Goal: Task Accomplishment & Management: Use online tool/utility

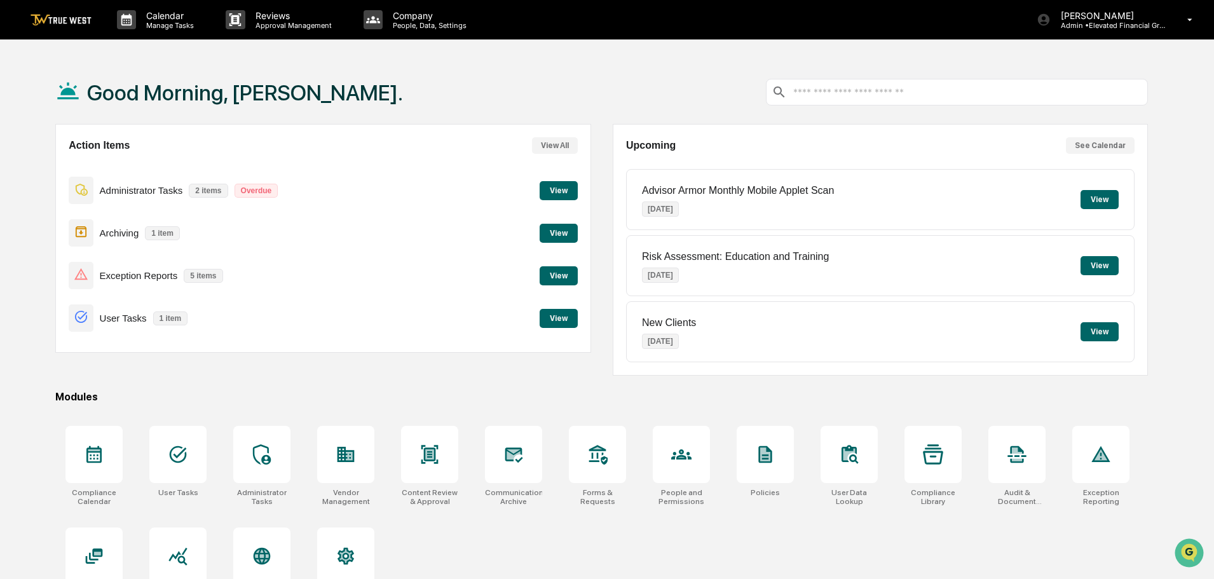
click at [561, 233] on button "View" at bounding box center [558, 233] width 38 height 19
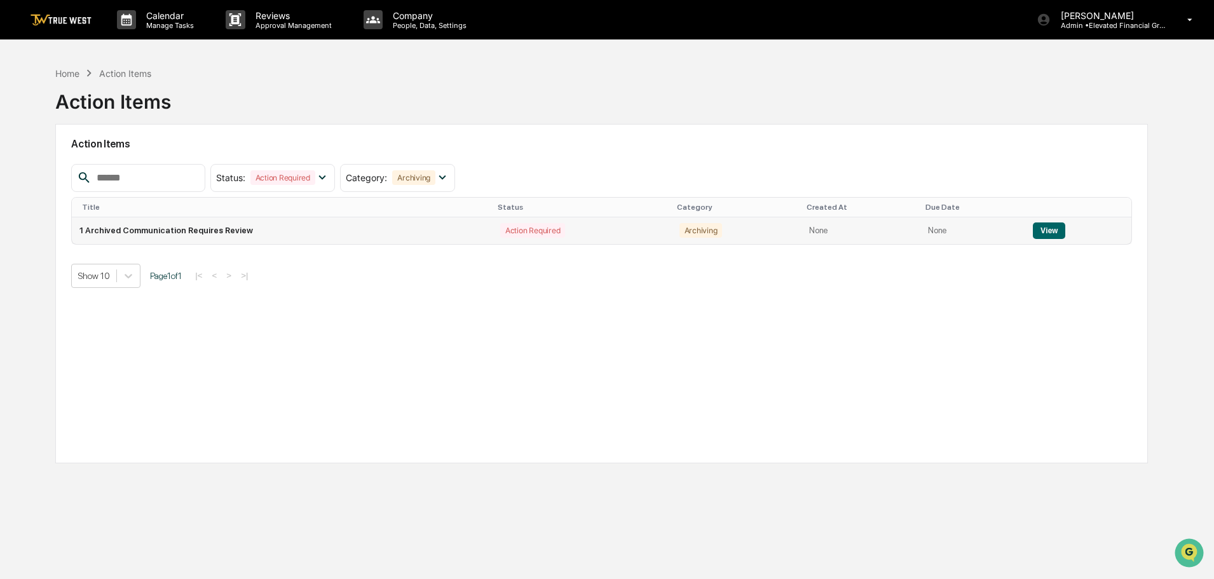
click at [1045, 230] on button "View" at bounding box center [1049, 230] width 32 height 17
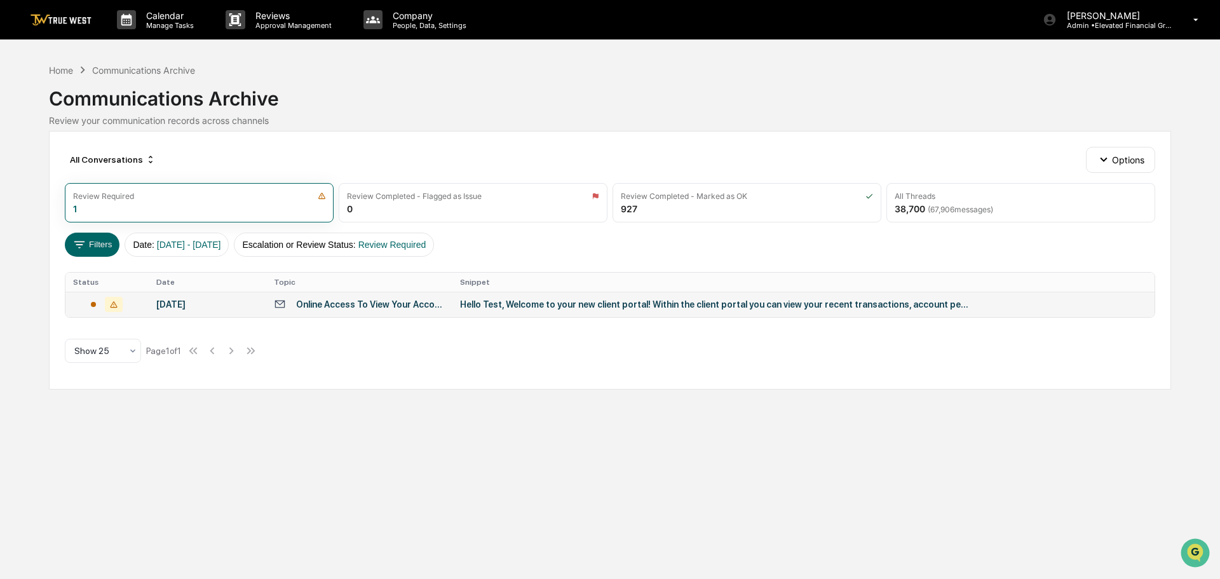
click at [496, 306] on div "Hello Test, Welcome to your new client portal! Within the client portal you can…" at bounding box center [714, 304] width 508 height 10
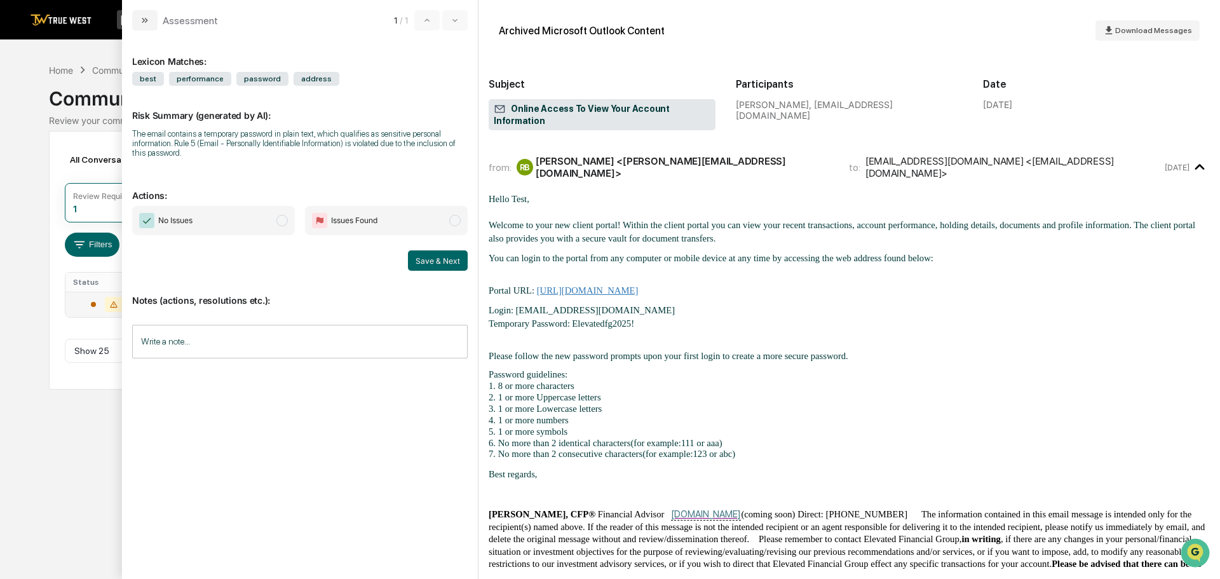
click at [280, 222] on span "modal" at bounding box center [281, 220] width 11 height 11
click at [447, 259] on button "Save & Next" at bounding box center [438, 260] width 60 height 20
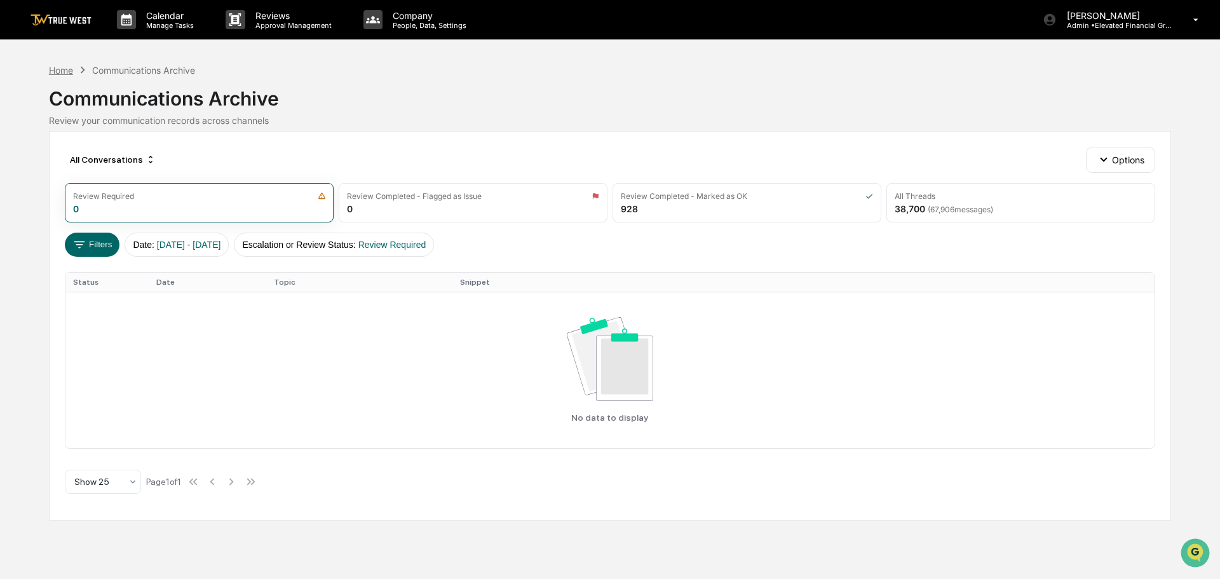
click at [58, 69] on div "Home" at bounding box center [61, 70] width 24 height 11
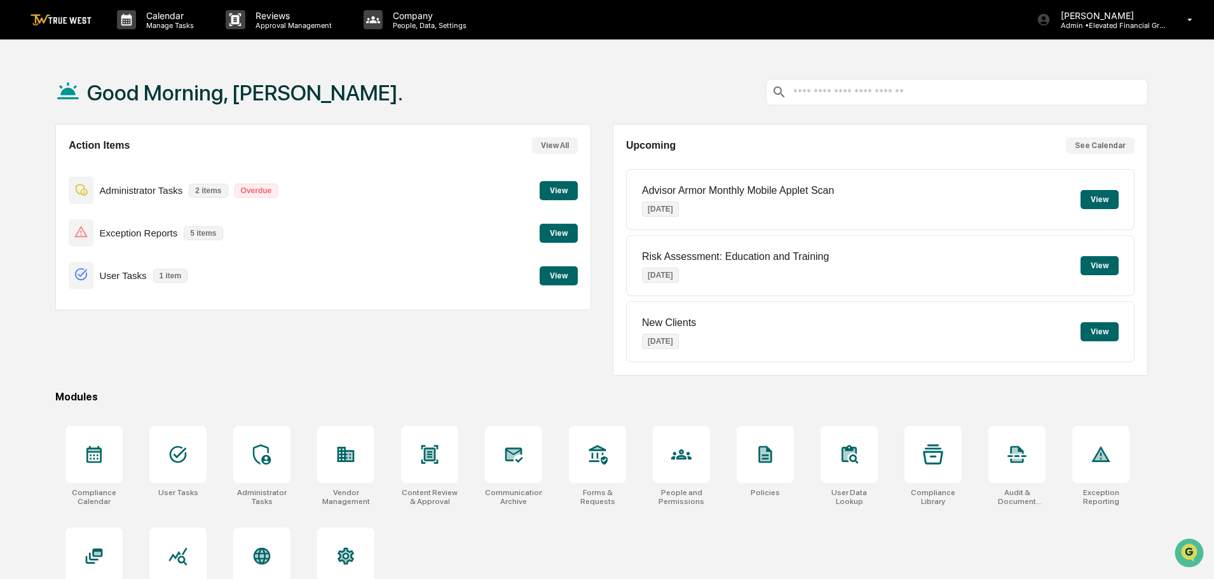
click at [547, 234] on button "View" at bounding box center [558, 233] width 38 height 19
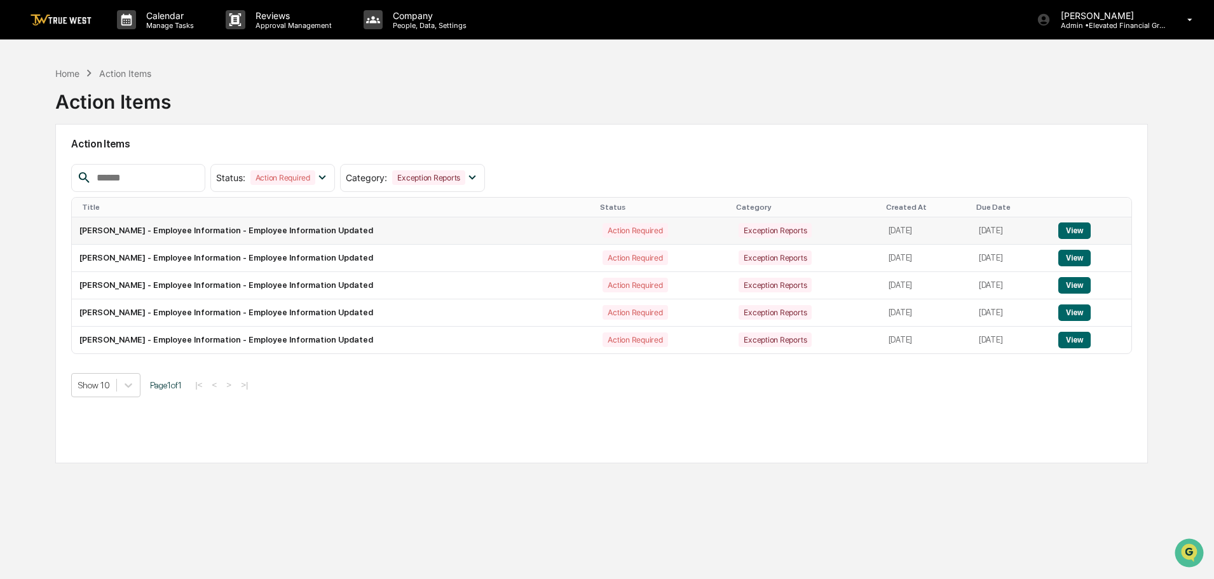
click at [1076, 227] on button "View" at bounding box center [1074, 230] width 32 height 17
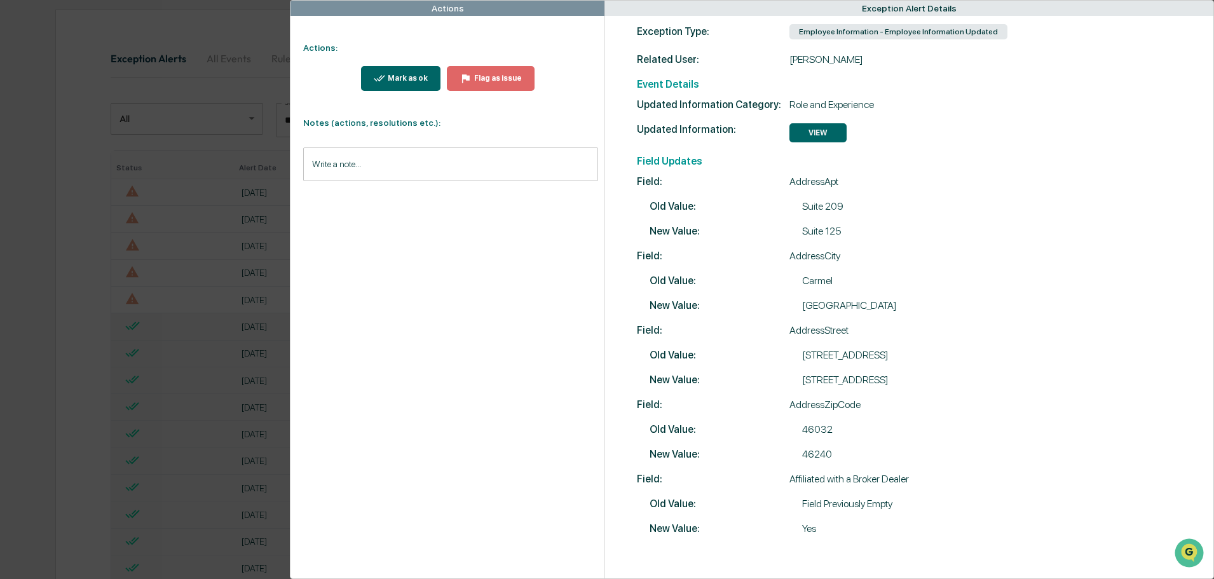
scroll to position [127, 0]
click at [358, 163] on input "Write a note..." at bounding box center [450, 164] width 295 height 34
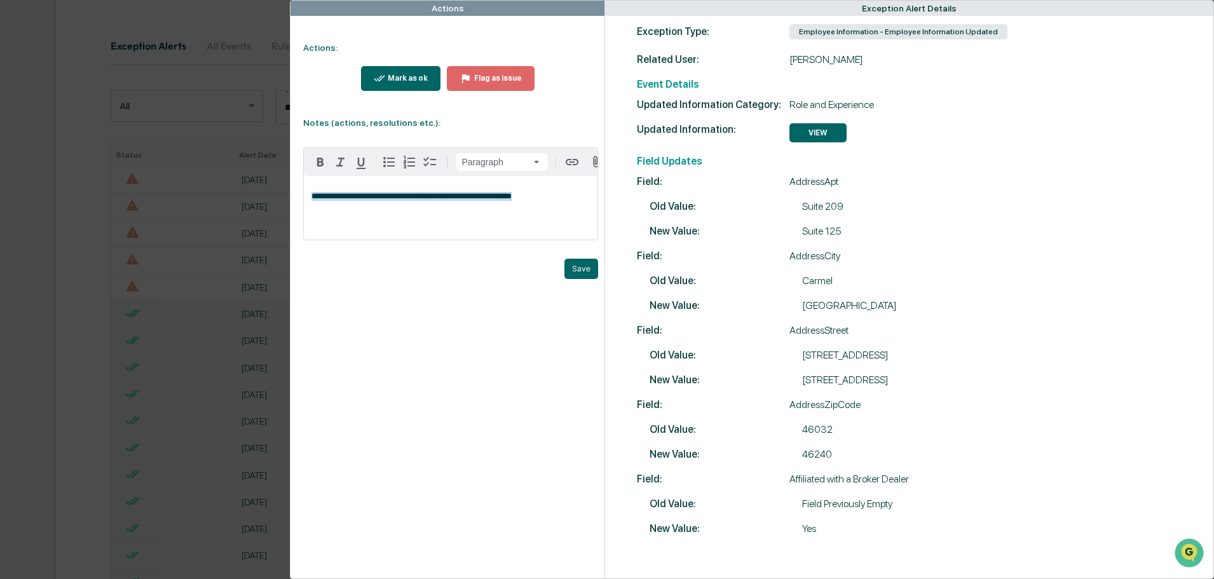
drag, startPoint x: 538, startPoint y: 205, endPoint x: 308, endPoint y: 205, distance: 229.4
click at [308, 205] on div "**********" at bounding box center [451, 208] width 294 height 64
copy span "**********"
click at [579, 275] on button "Save" at bounding box center [581, 269] width 34 height 20
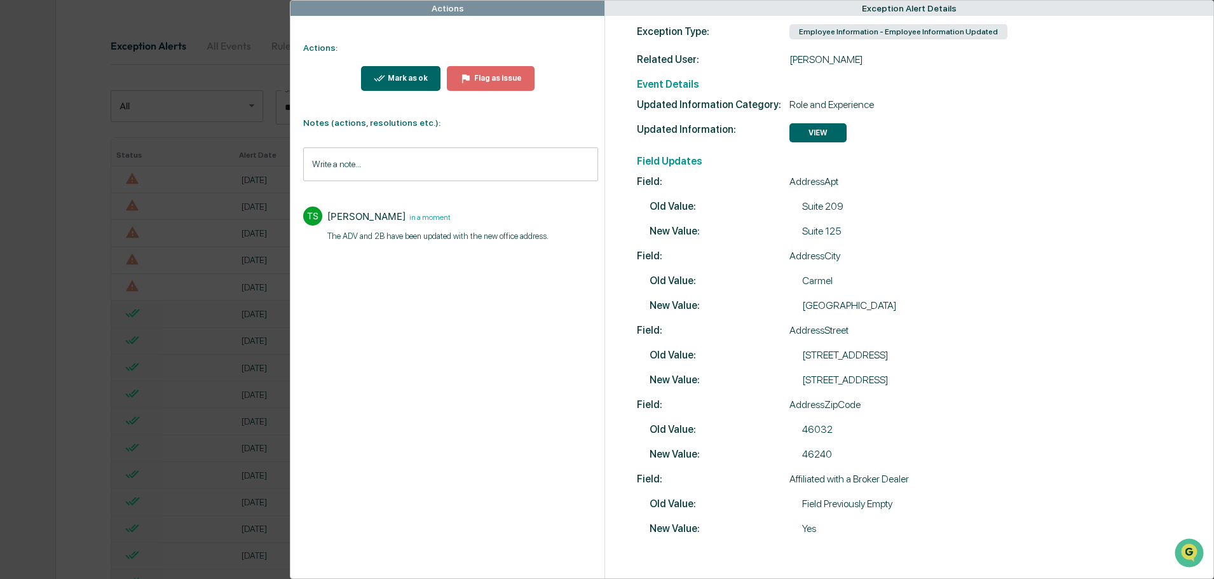
click at [391, 77] on div "Mark as ok" at bounding box center [406, 78] width 43 height 9
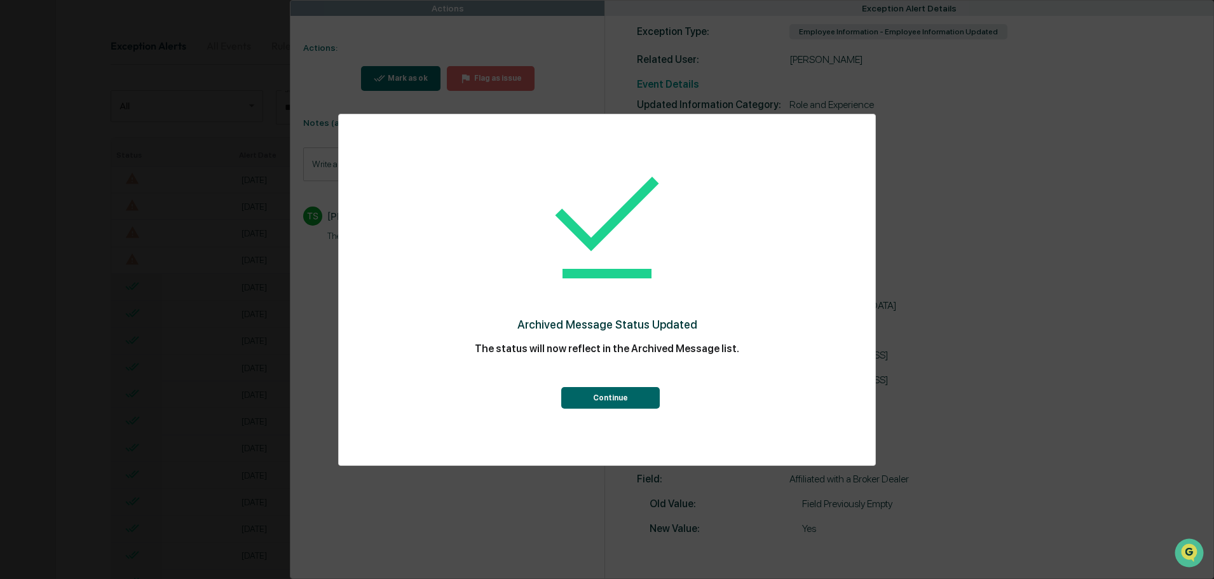
click at [609, 390] on button "Continue" at bounding box center [610, 398] width 98 height 22
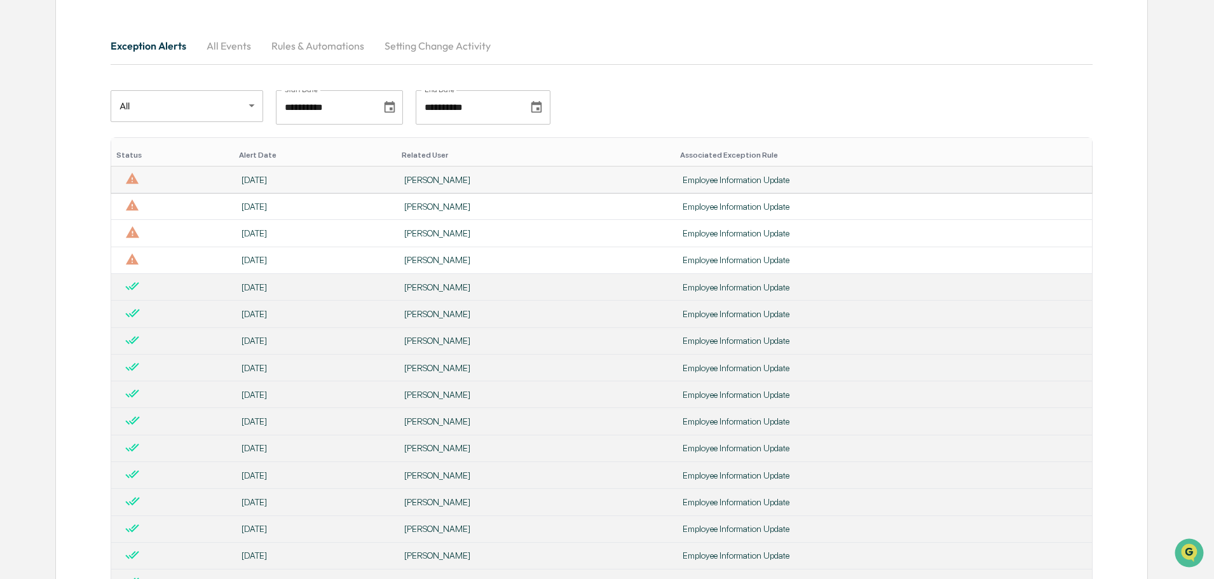
click at [755, 178] on div "Employee Information Update" at bounding box center [883, 180] width 402 height 10
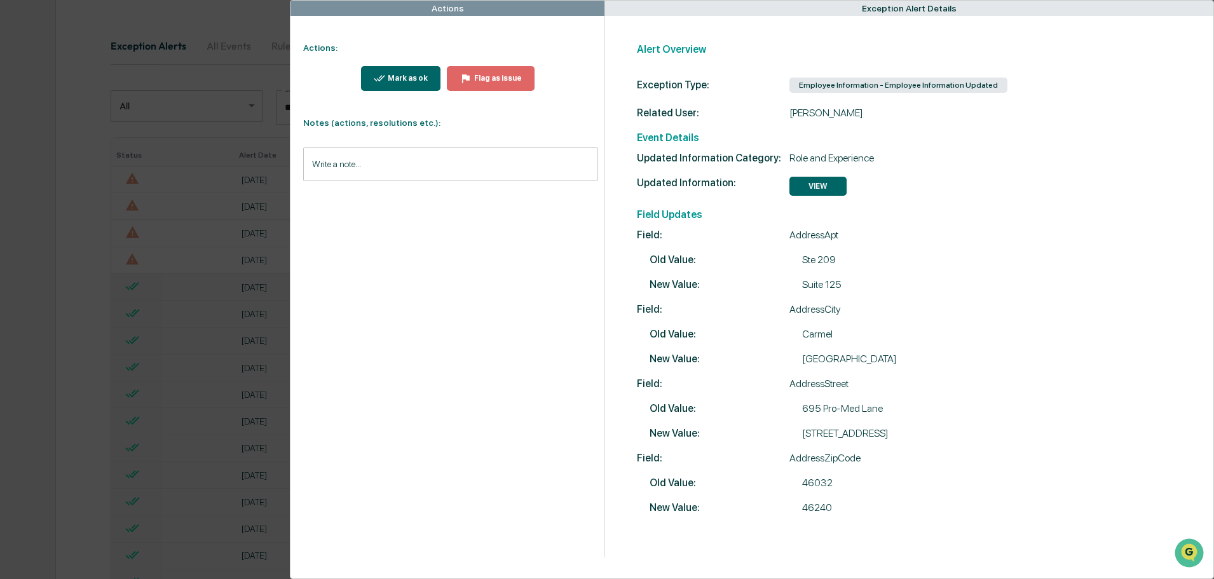
click at [379, 161] on input "Write a note..." at bounding box center [450, 164] width 295 height 34
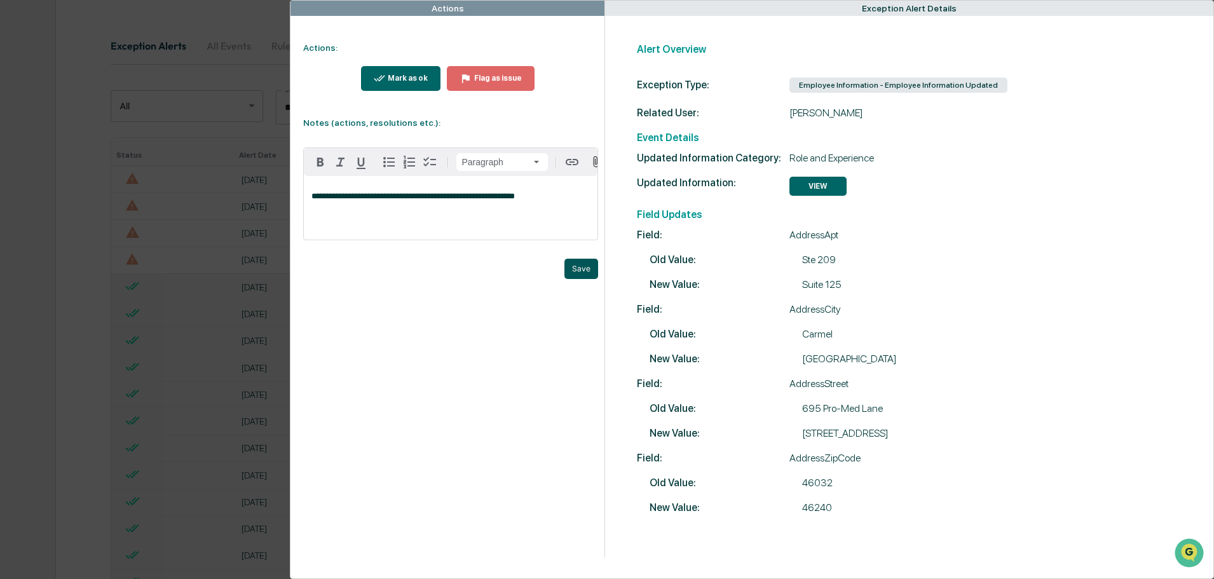
click at [575, 271] on button "Save" at bounding box center [581, 269] width 34 height 20
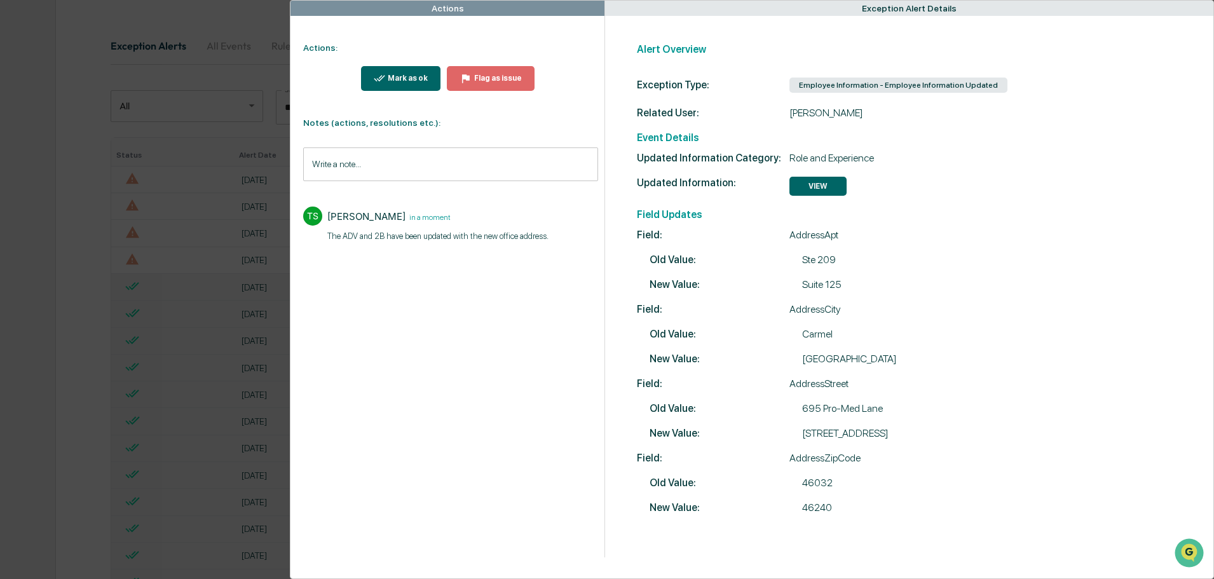
click at [414, 76] on div "Mark as ok" at bounding box center [406, 78] width 43 height 9
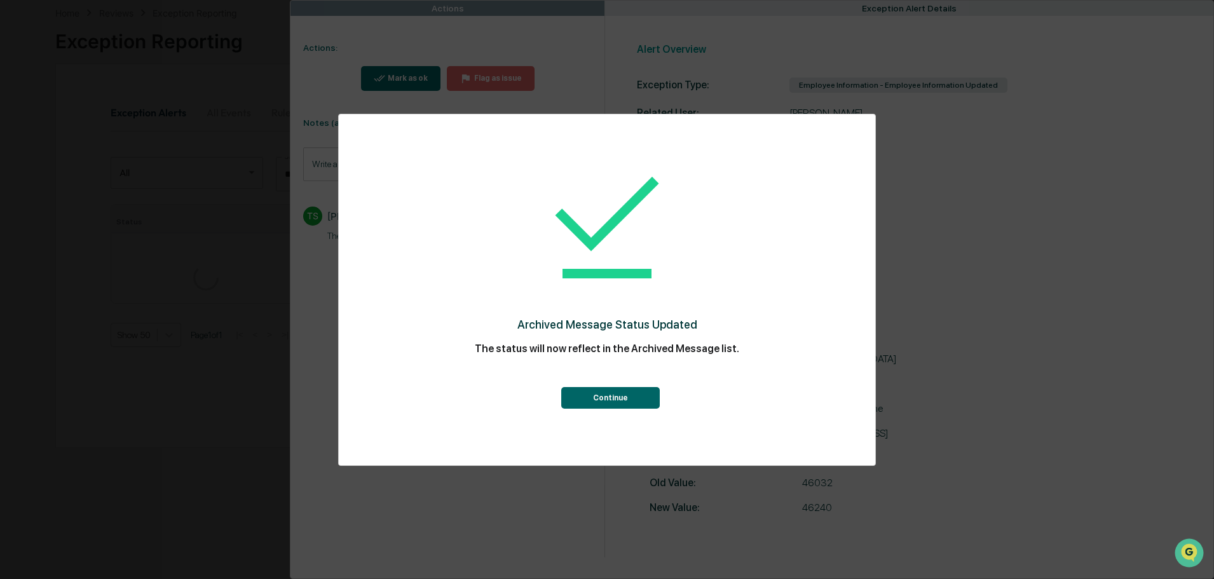
scroll to position [127, 0]
click at [617, 398] on button "Continue" at bounding box center [610, 398] width 98 height 22
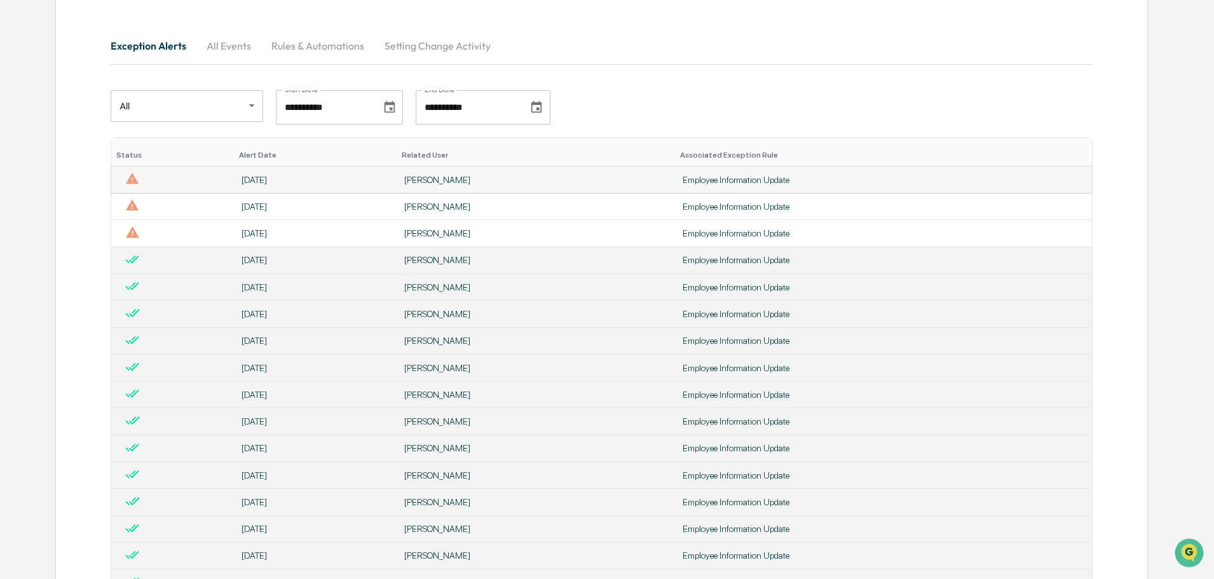
click at [720, 180] on div "Employee Information Update" at bounding box center [883, 180] width 402 height 10
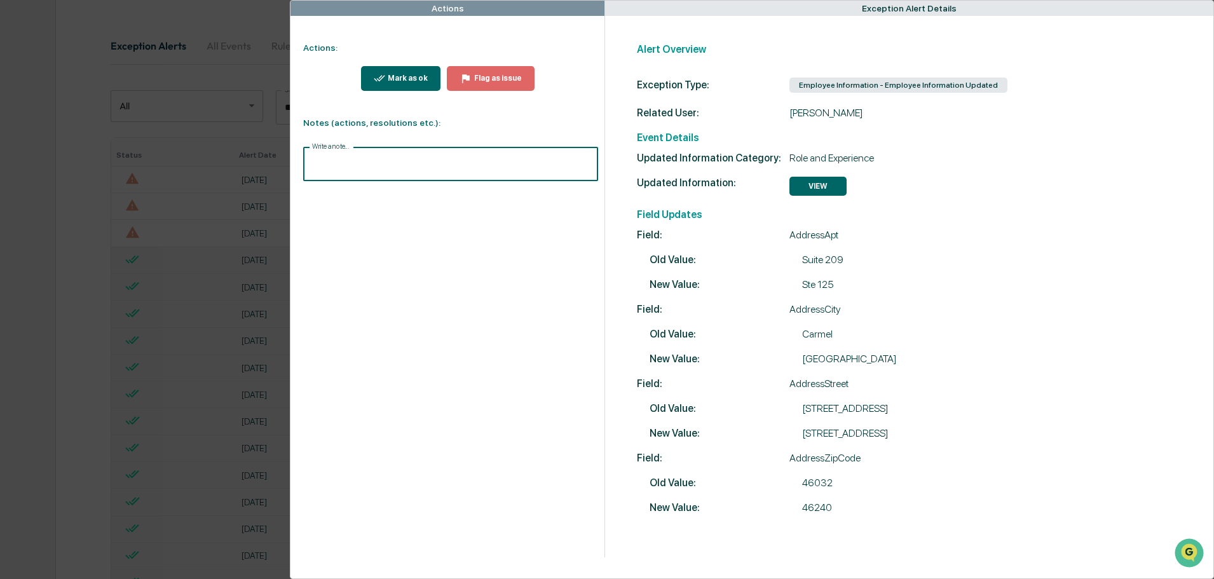
click at [335, 163] on input "Write a note..." at bounding box center [450, 164] width 295 height 34
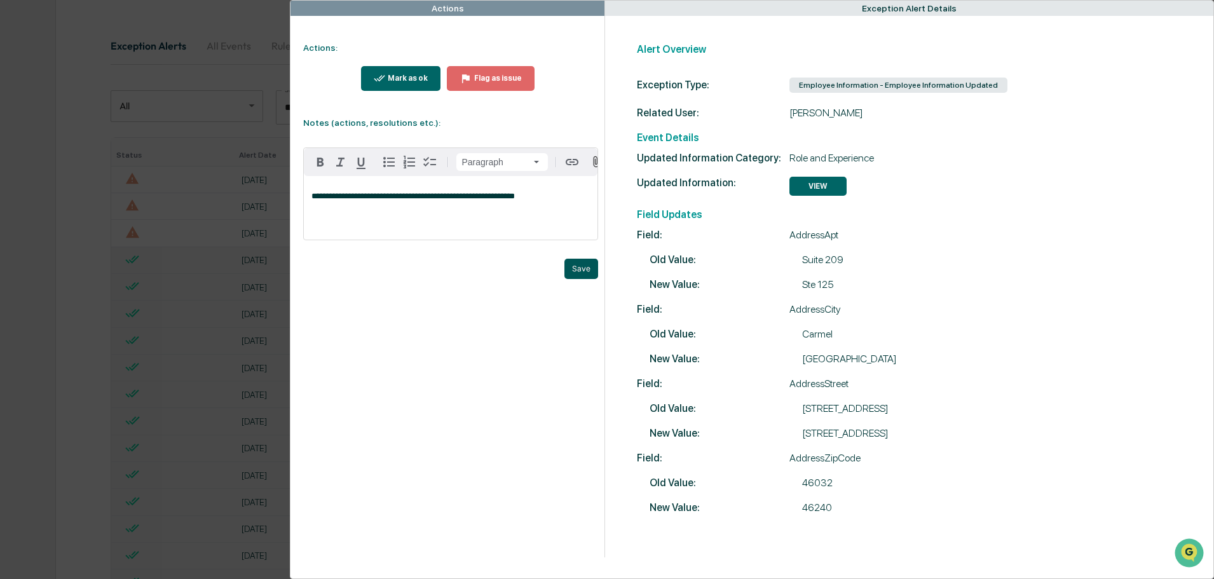
click at [573, 273] on button "Save" at bounding box center [581, 269] width 34 height 20
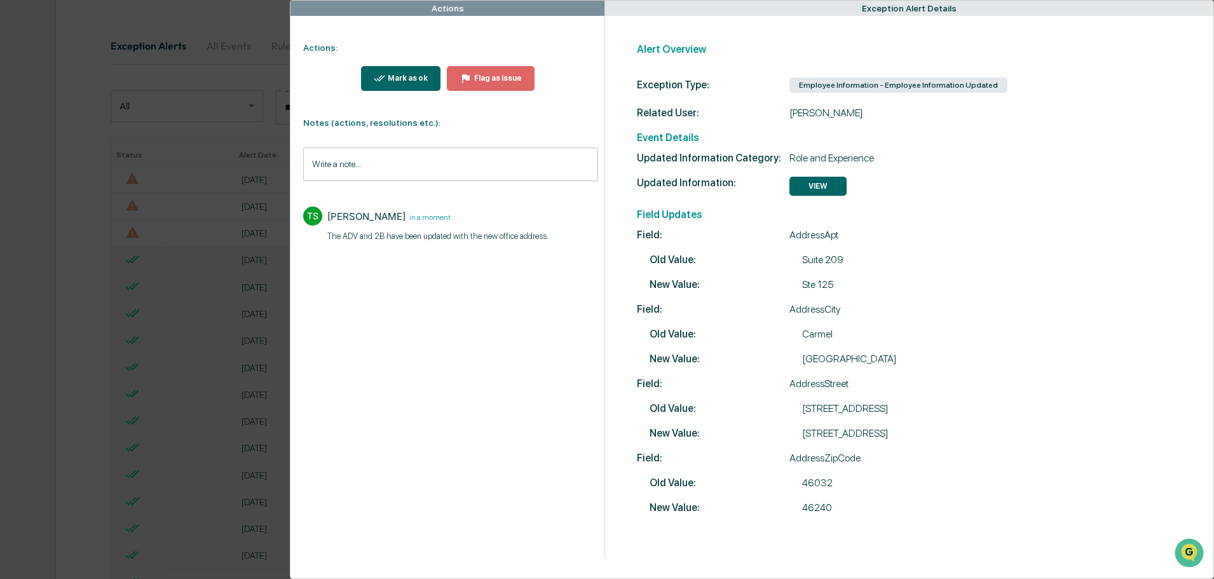
click at [407, 75] on div "Mark as ok" at bounding box center [406, 78] width 43 height 9
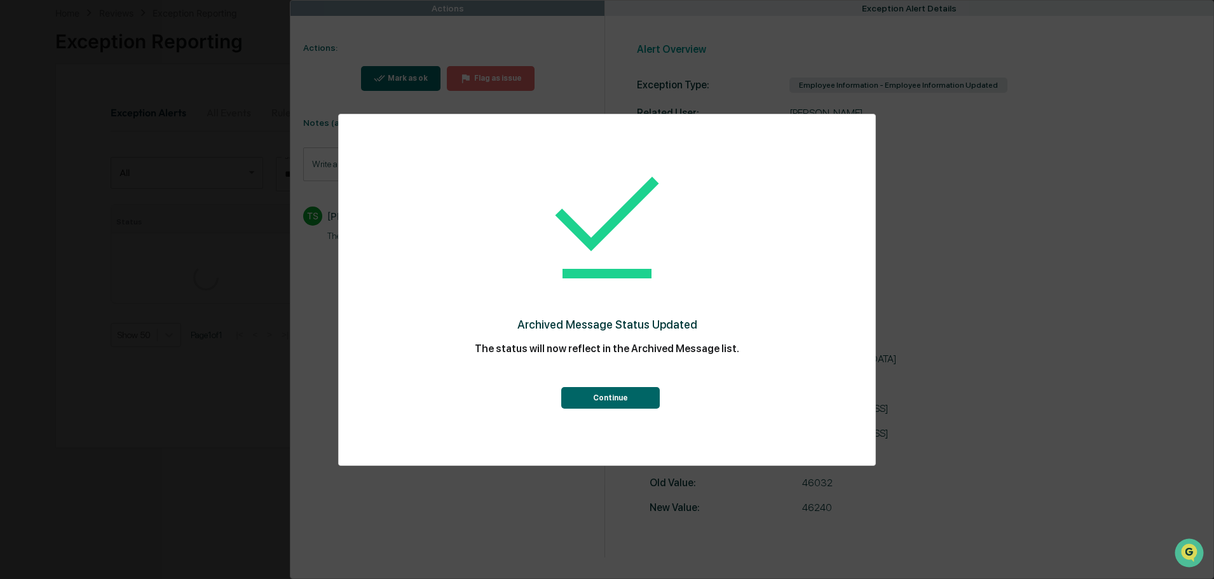
scroll to position [127, 0]
click at [619, 394] on button "Continue" at bounding box center [610, 398] width 98 height 22
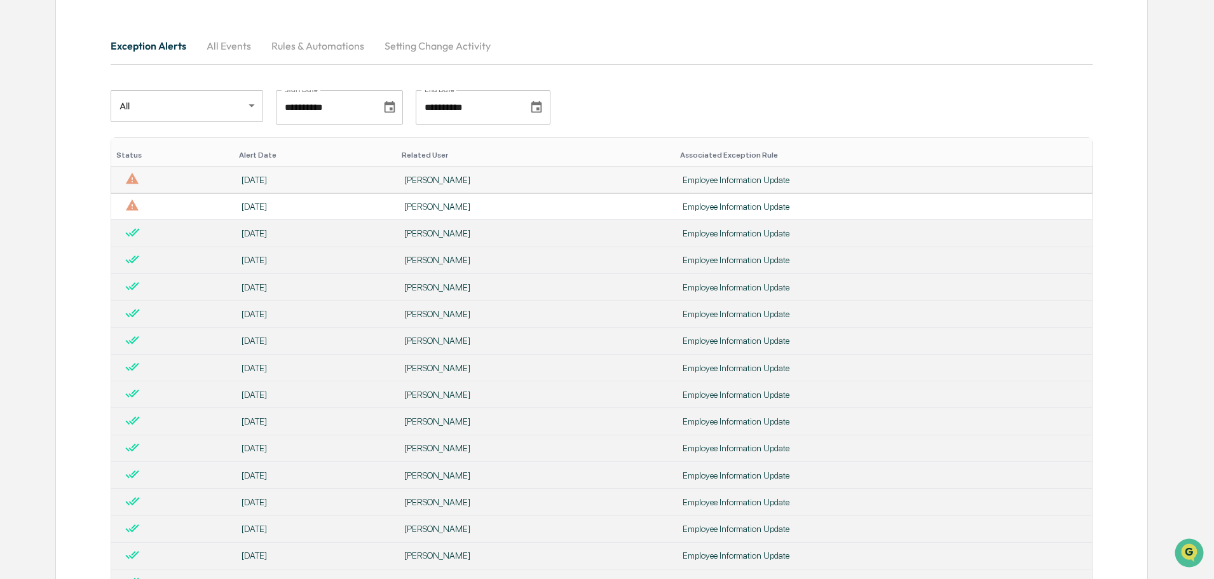
click at [417, 178] on div "[PERSON_NAME]" at bounding box center [535, 180] width 263 height 10
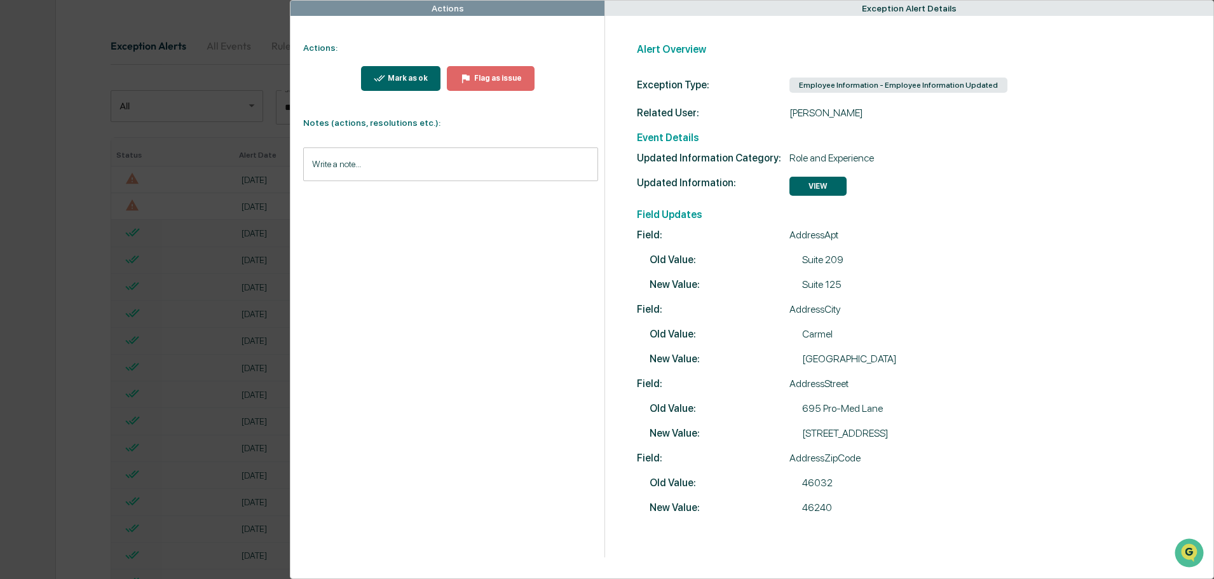
click at [360, 166] on input "Write a note..." at bounding box center [450, 164] width 295 height 34
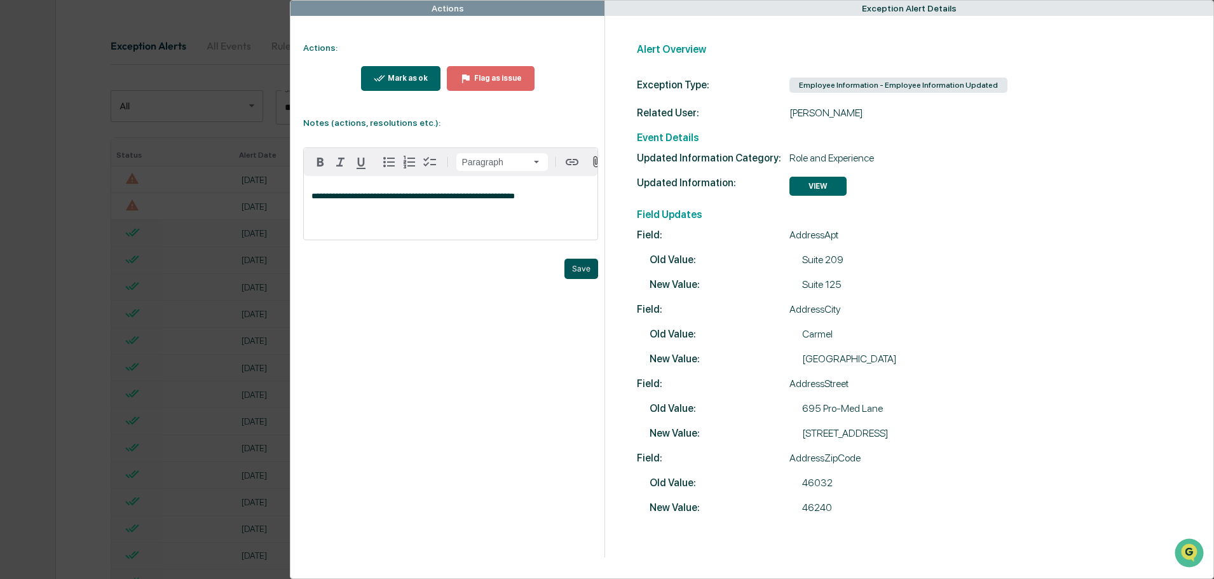
click at [588, 273] on button "Save" at bounding box center [581, 269] width 34 height 20
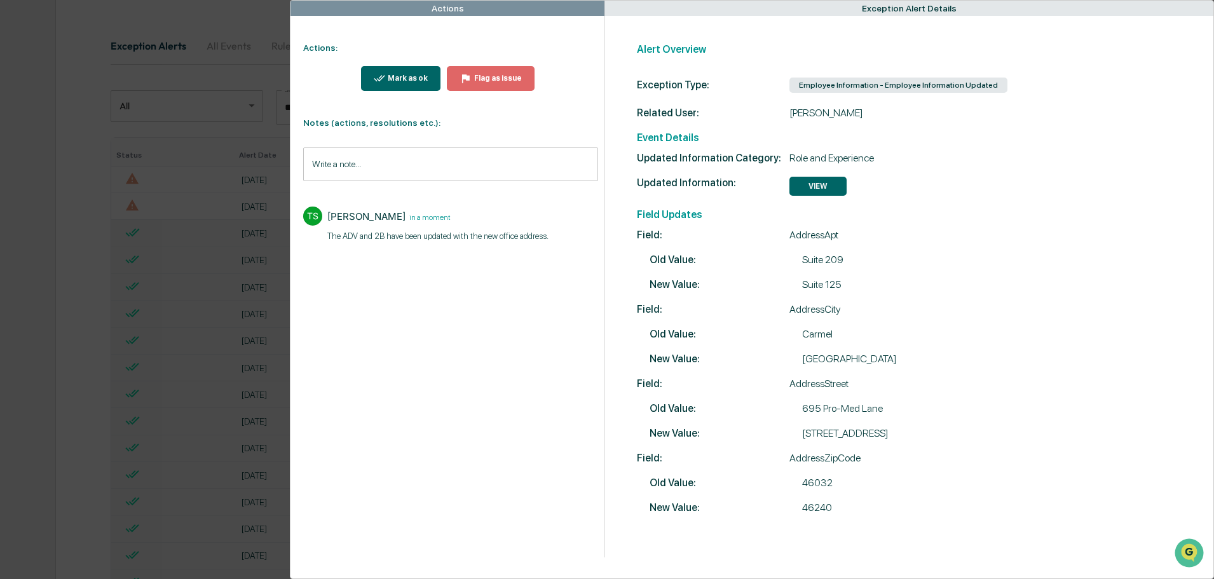
click at [409, 78] on div "Mark as ok" at bounding box center [406, 78] width 43 height 9
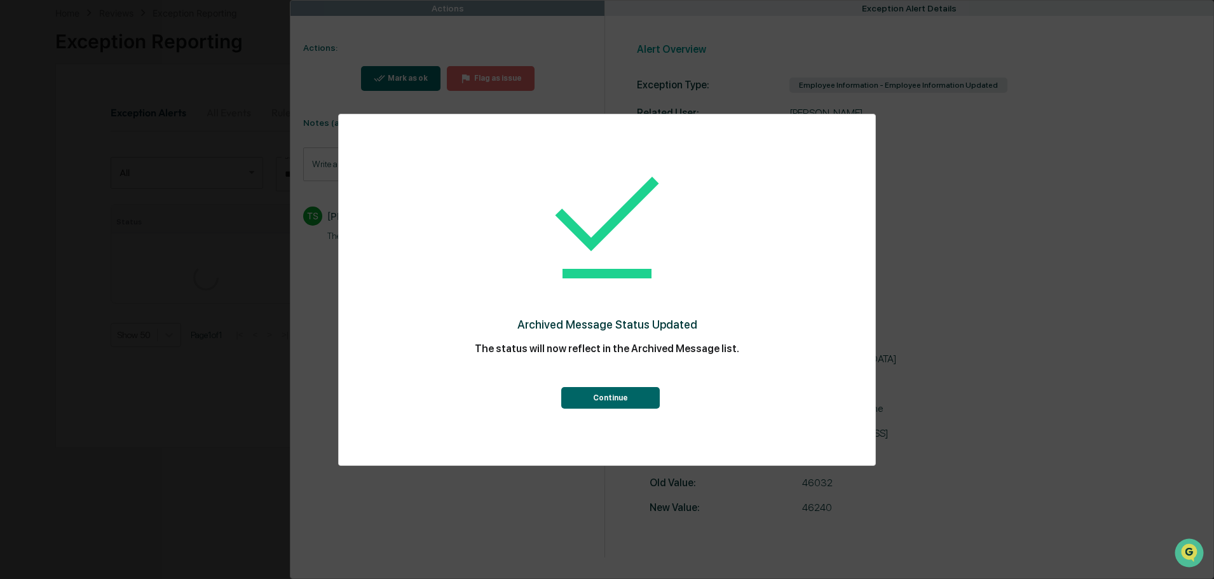
scroll to position [127, 0]
click at [614, 397] on button "Continue" at bounding box center [610, 398] width 98 height 22
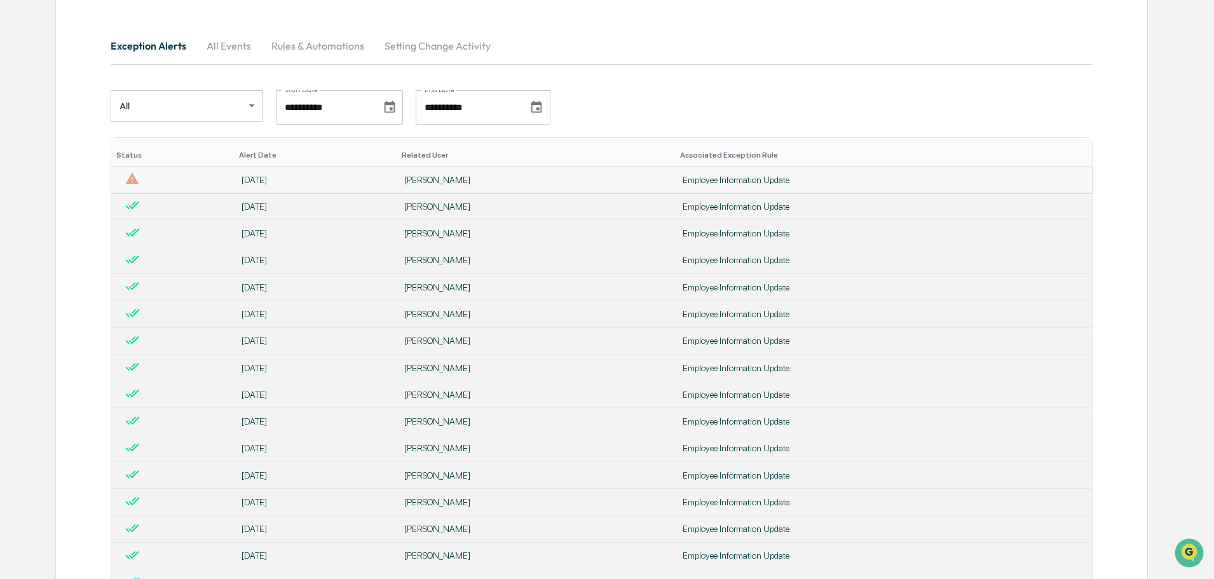
click at [428, 182] on div "[PERSON_NAME]" at bounding box center [535, 180] width 263 height 10
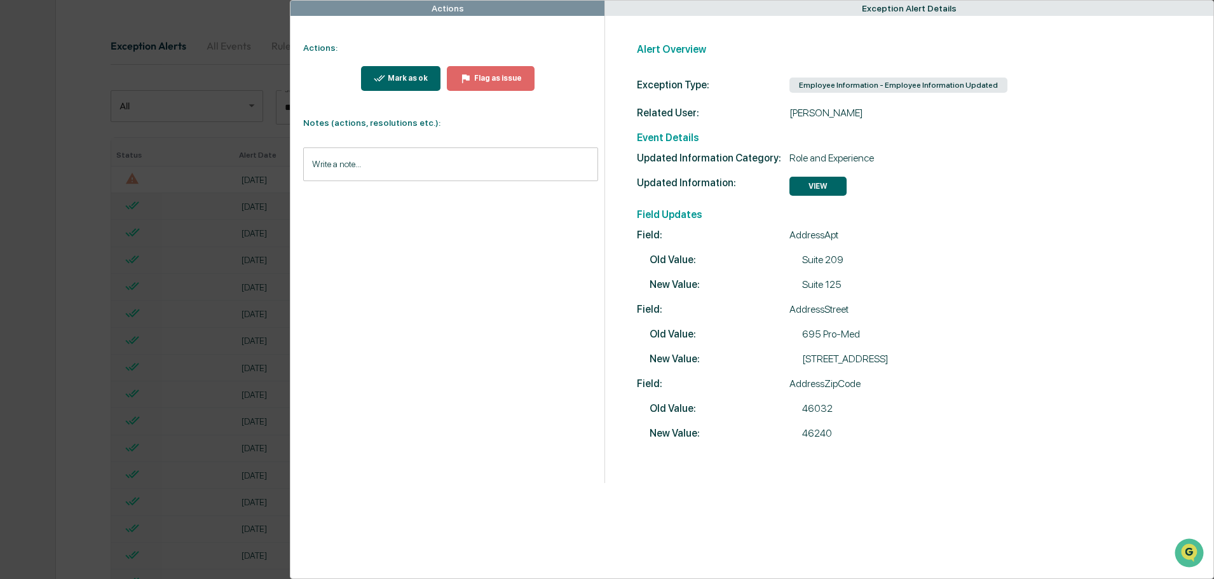
click at [409, 74] on div "Mark as ok" at bounding box center [406, 78] width 43 height 9
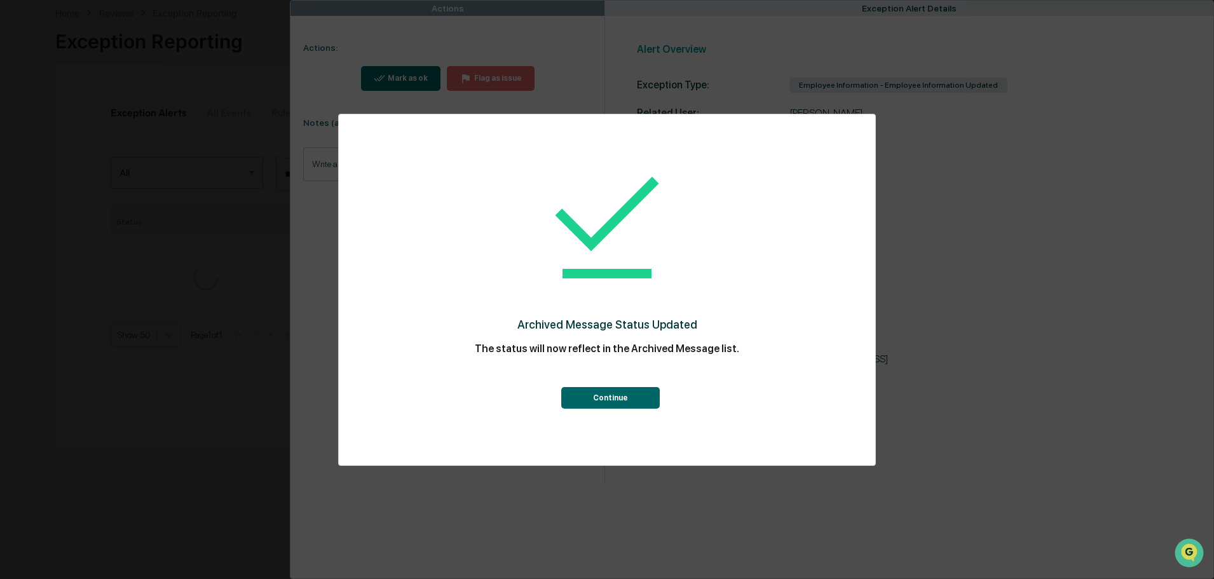
scroll to position [127, 0]
drag, startPoint x: 1077, startPoint y: 315, endPoint x: 1069, endPoint y: 312, distance: 8.6
click at [1076, 315] on div "Archived Message Status Updated The status will now reflect in the Archived Mes…" at bounding box center [607, 289] width 1214 height 579
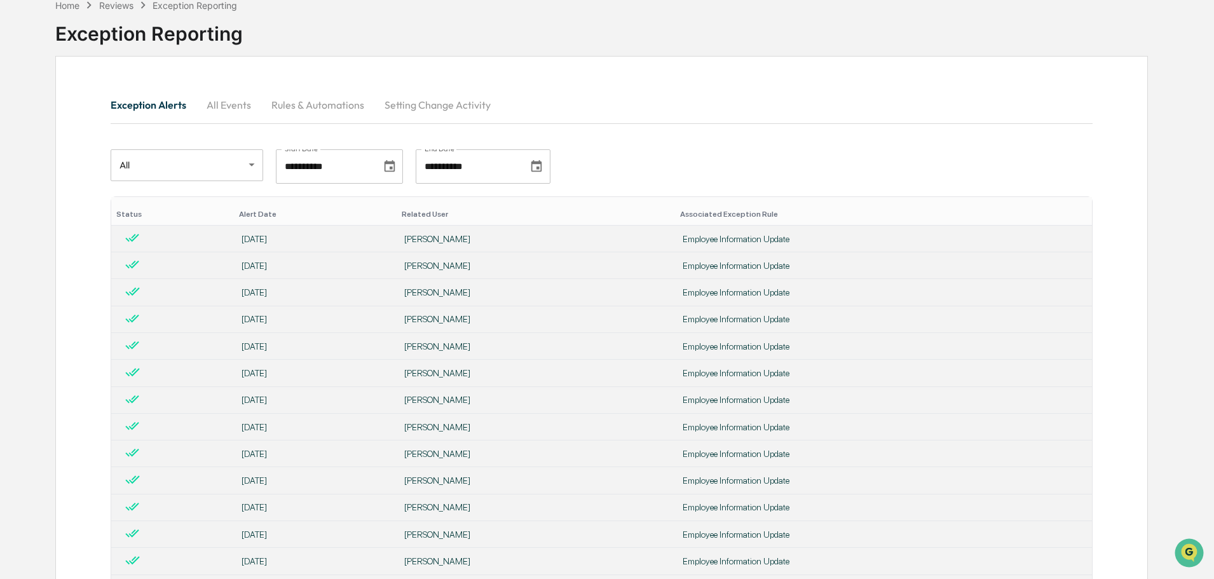
scroll to position [0, 0]
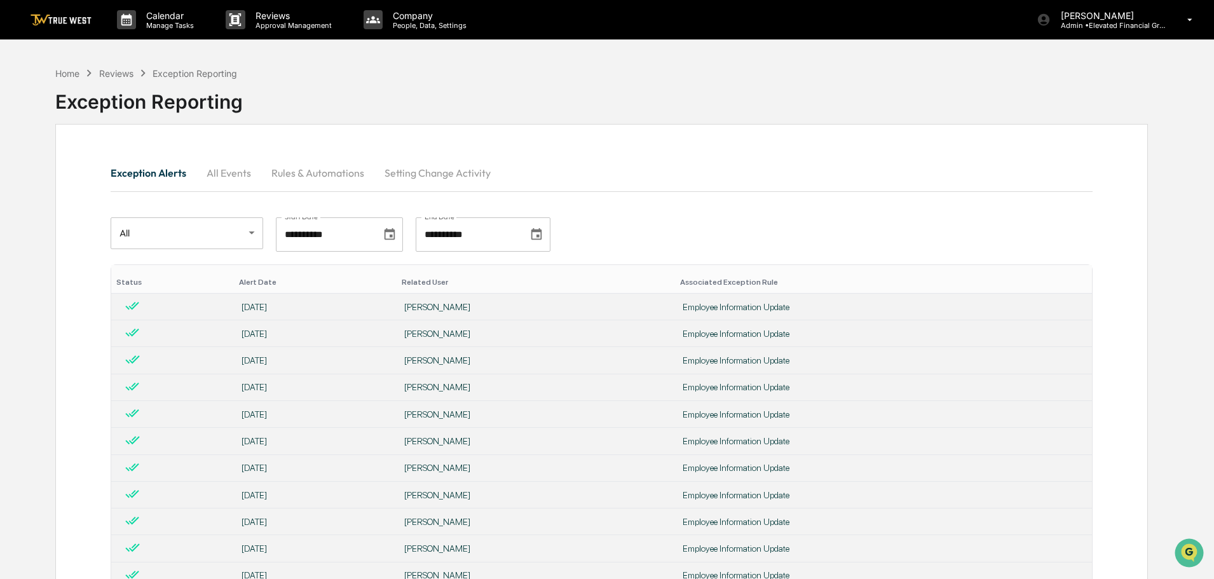
click at [170, 73] on div "Exception Reporting" at bounding box center [195, 73] width 85 height 11
click at [144, 168] on button "Exception Alerts" at bounding box center [154, 173] width 86 height 31
click at [71, 75] on div "Home" at bounding box center [67, 73] width 24 height 11
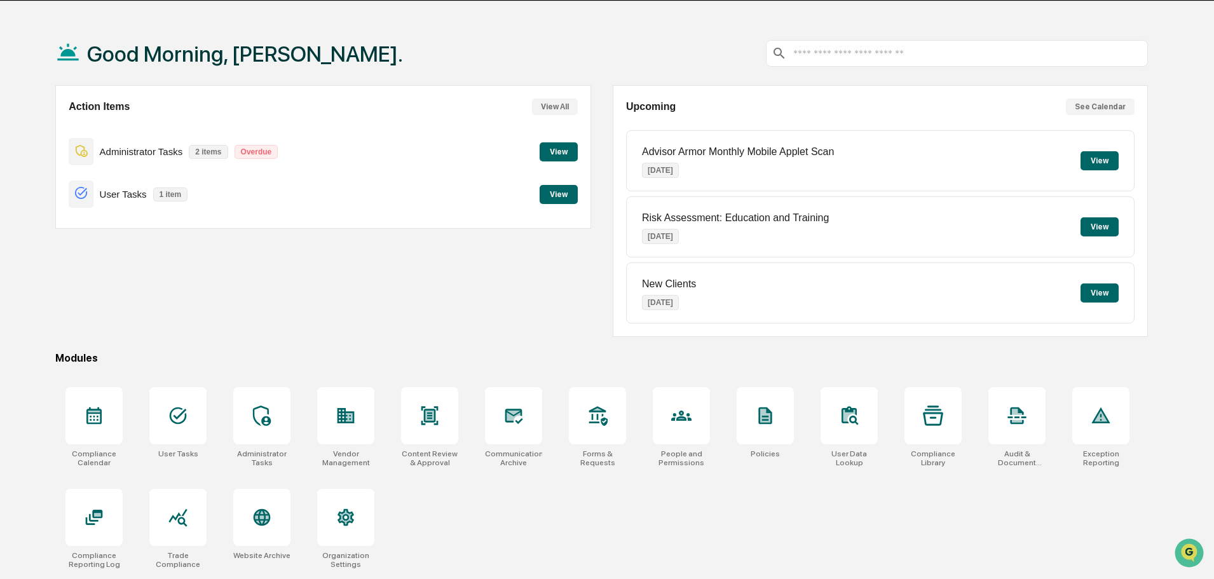
scroll to position [60, 0]
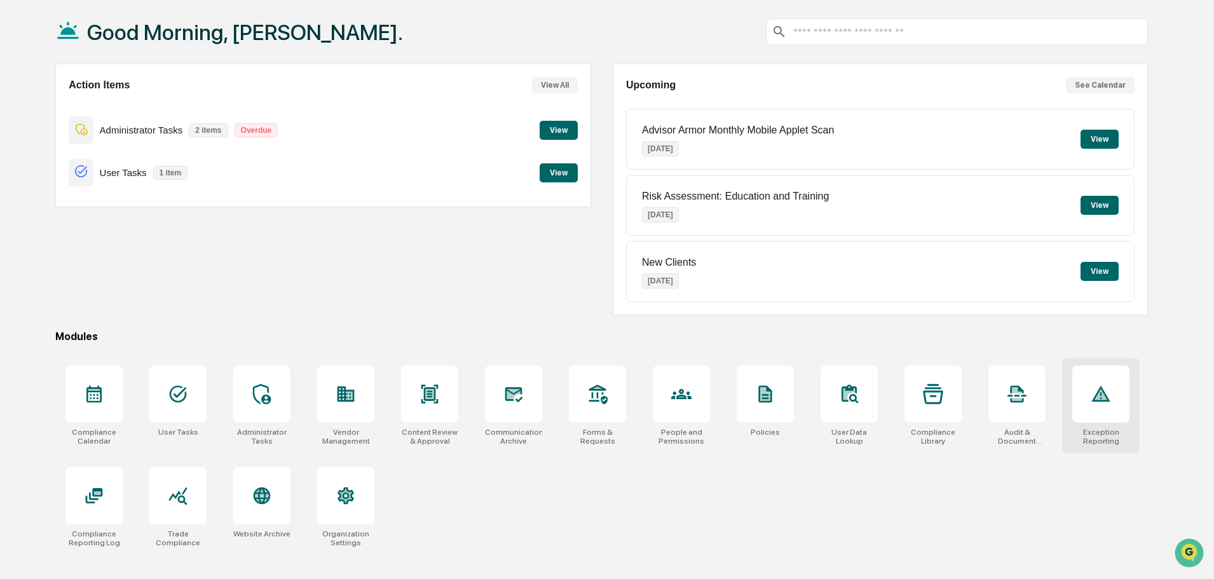
click at [1095, 400] on icon at bounding box center [1100, 394] width 13 height 11
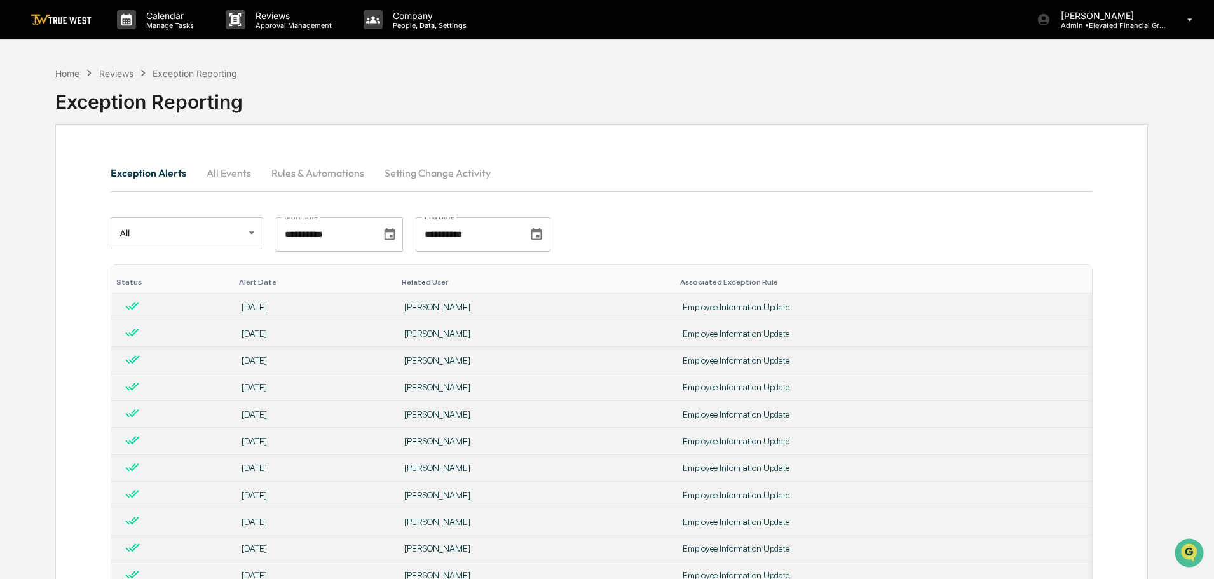
click at [64, 76] on div "Home" at bounding box center [67, 73] width 24 height 11
